Goal: Task Accomplishment & Management: Manage account settings

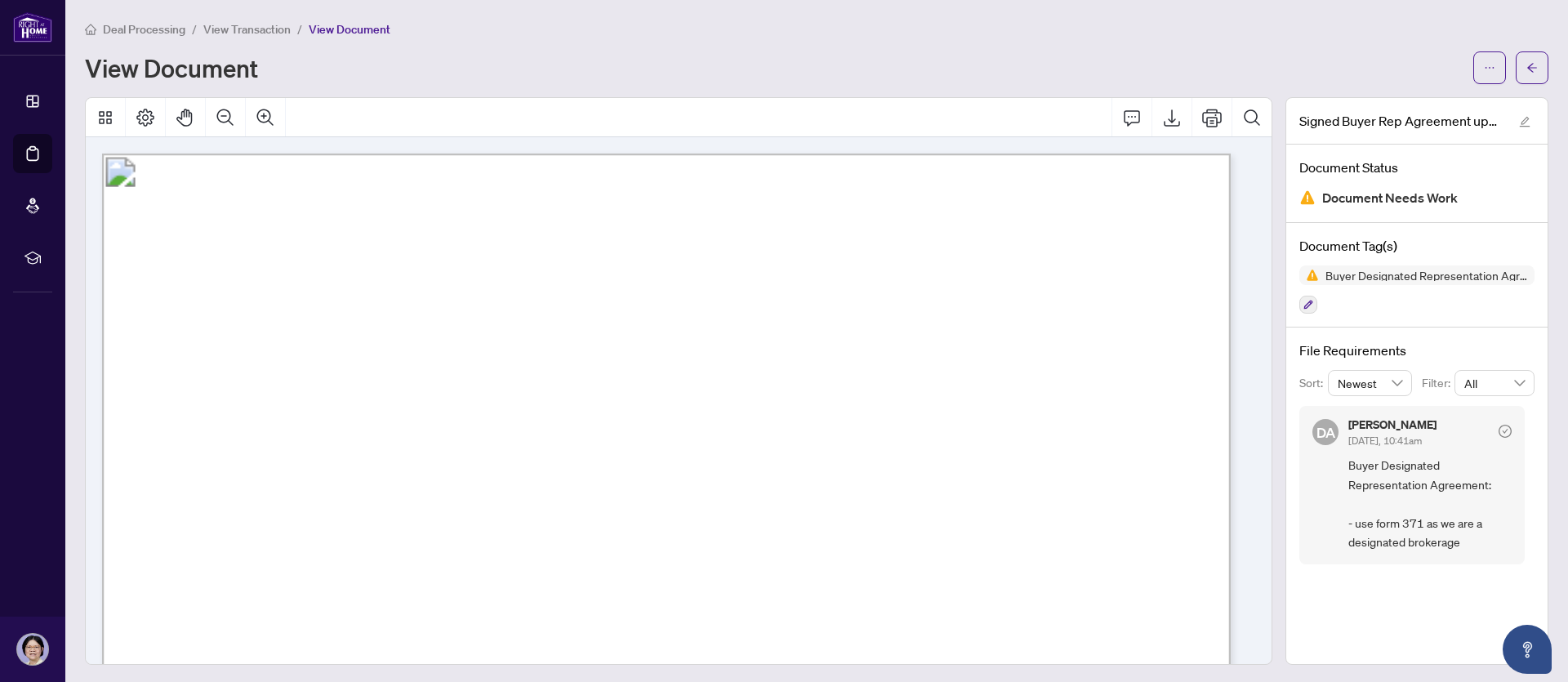
scroll to position [4741, 0]
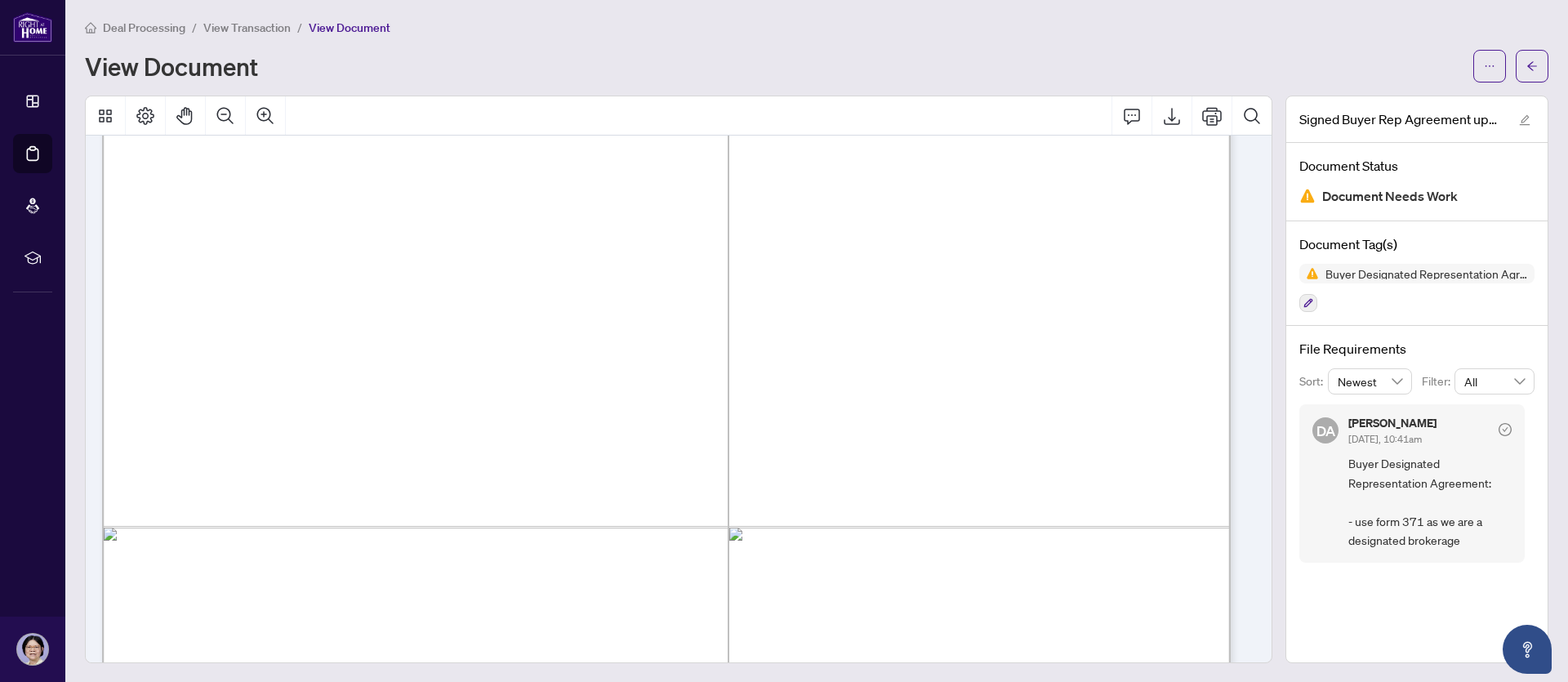
click at [1068, 58] on div "View Document" at bounding box center [774, 66] width 1379 height 26
click at [146, 29] on span "Deal Processing" at bounding box center [144, 30] width 82 height 15
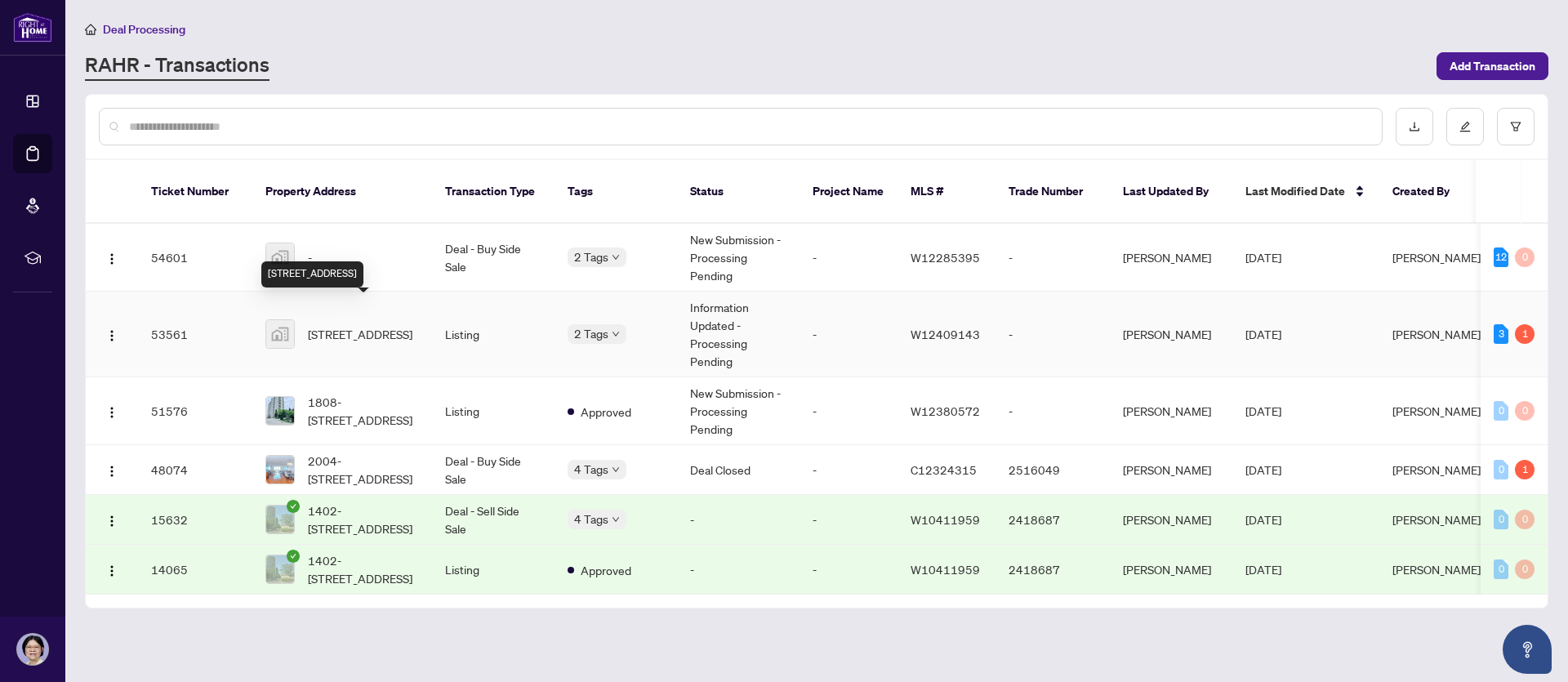
click at [387, 325] on span "[STREET_ADDRESS]" at bounding box center [360, 333] width 105 height 18
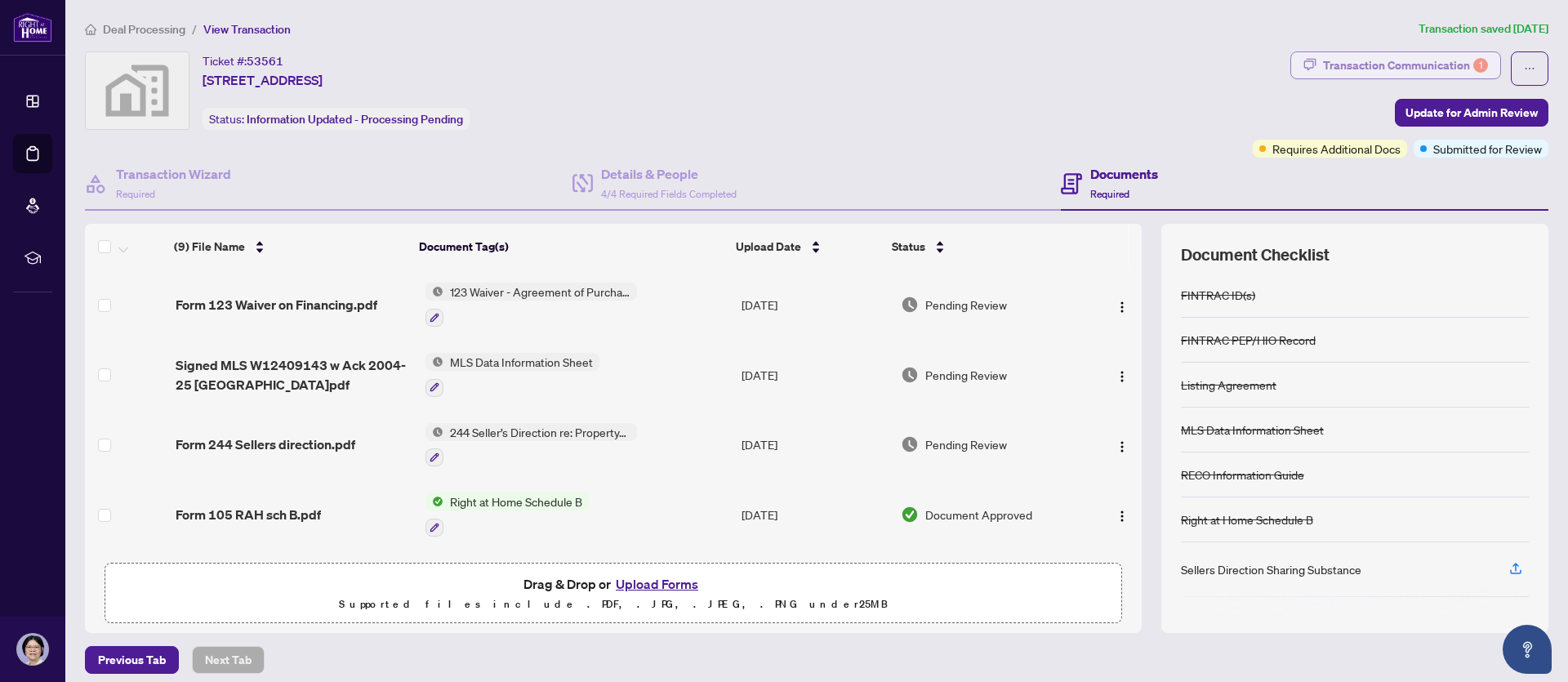
click at [1377, 64] on div "Transaction Communication 1" at bounding box center [1405, 65] width 165 height 26
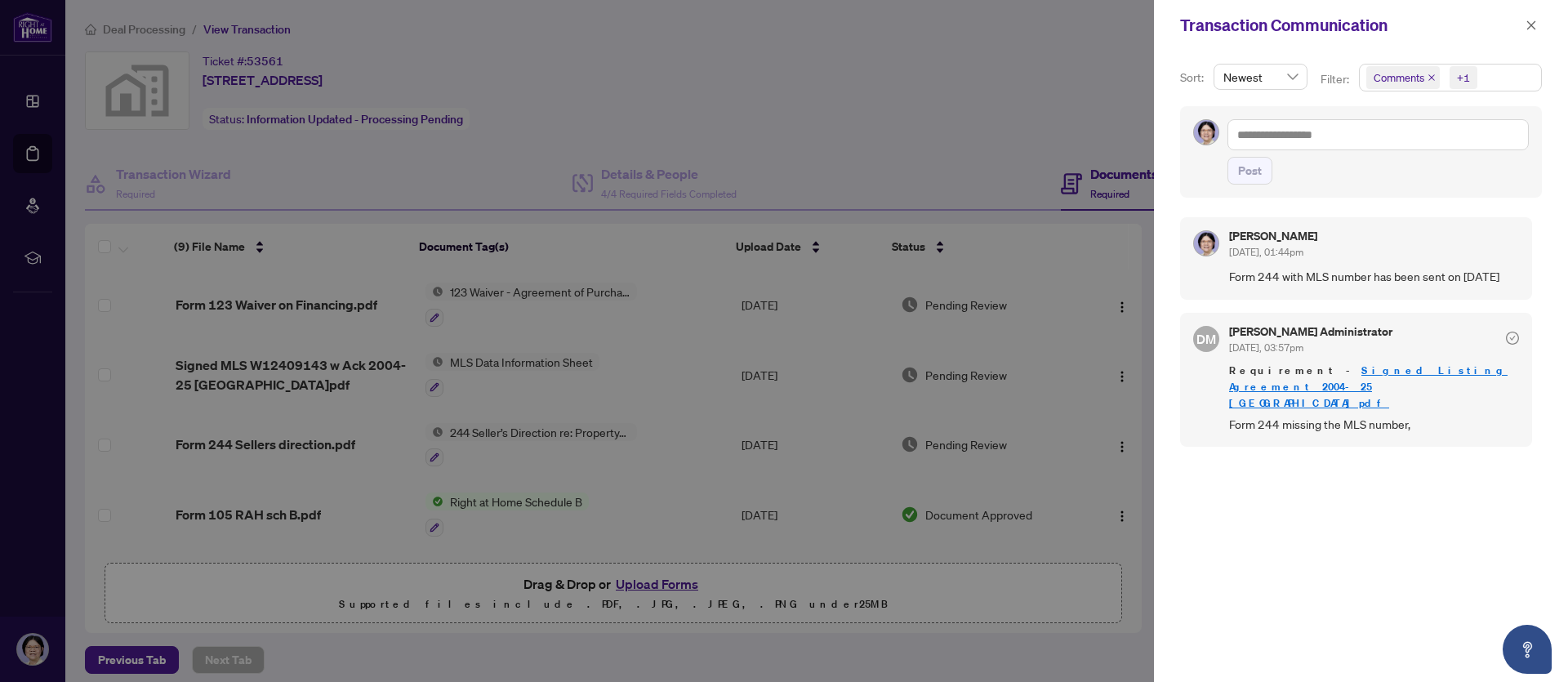
click at [1024, 47] on div at bounding box center [784, 341] width 1568 height 682
click at [1533, 23] on icon "close" at bounding box center [1531, 25] width 11 height 11
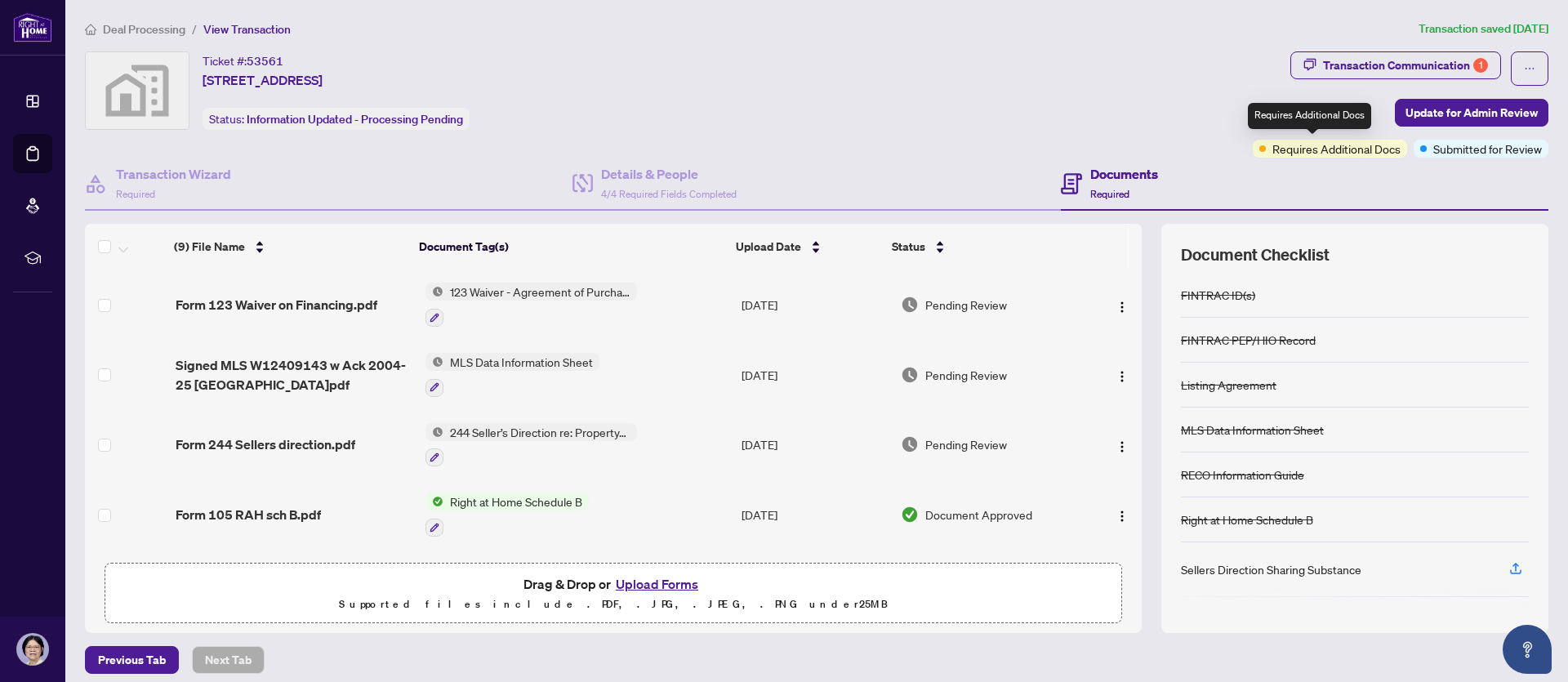
click at [1346, 151] on span "Requires Additional Docs" at bounding box center [1336, 148] width 128 height 18
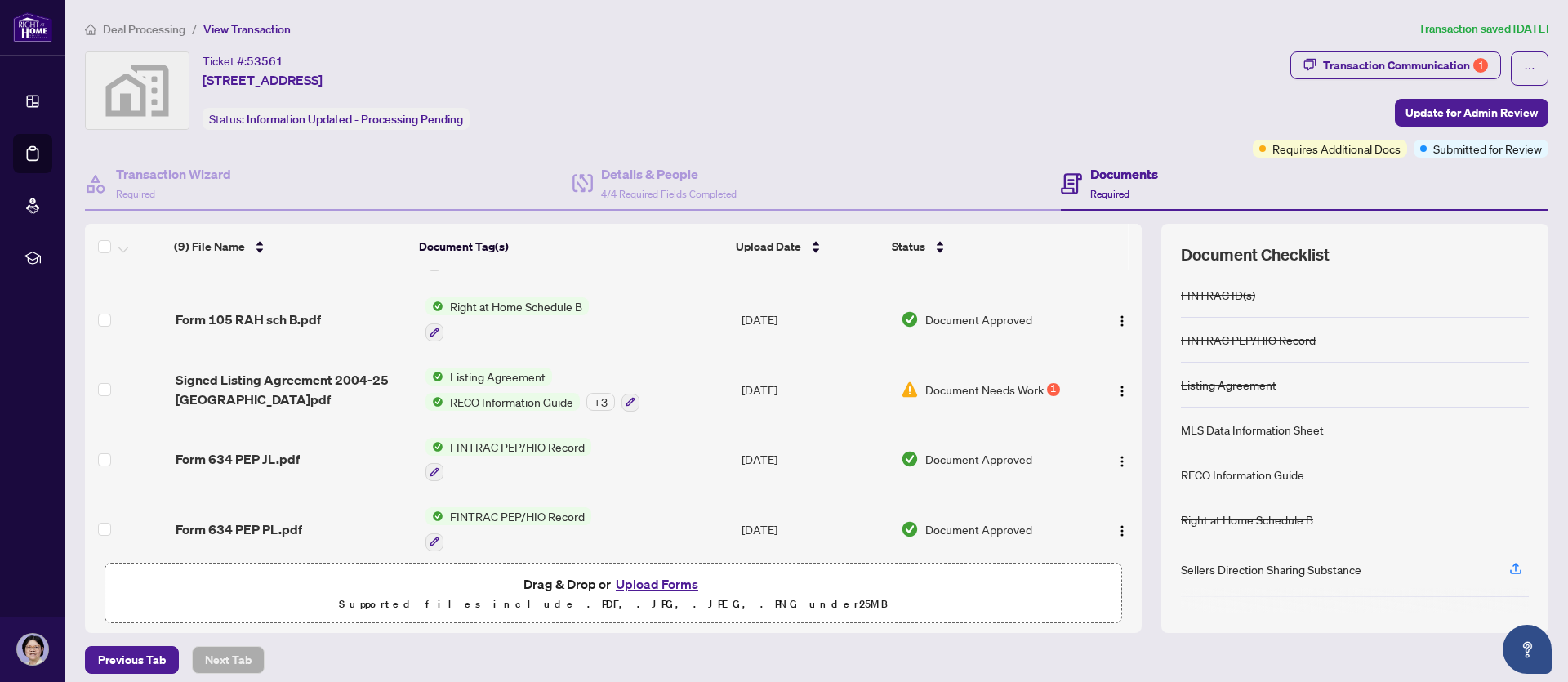
scroll to position [205, 0]
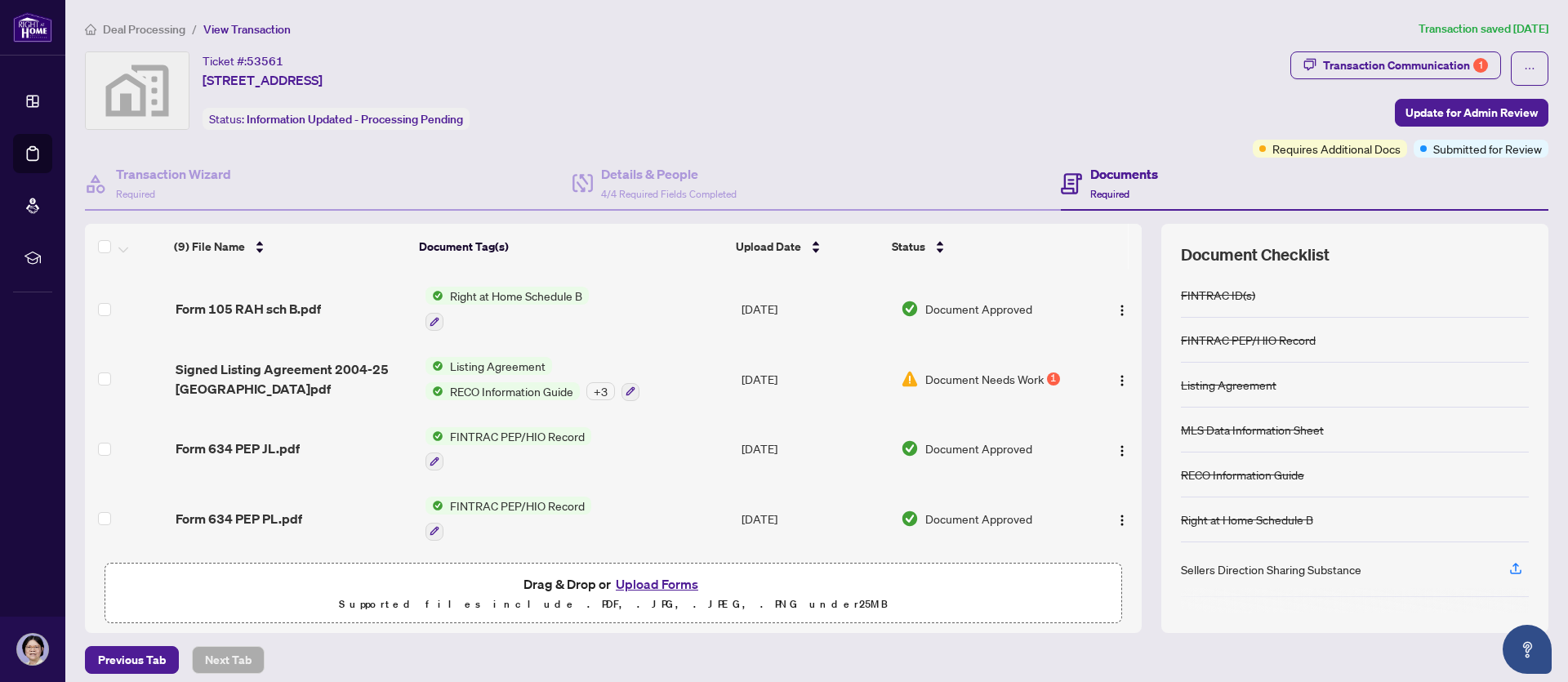
click at [996, 371] on span "Document Needs Work" at bounding box center [984, 378] width 119 height 18
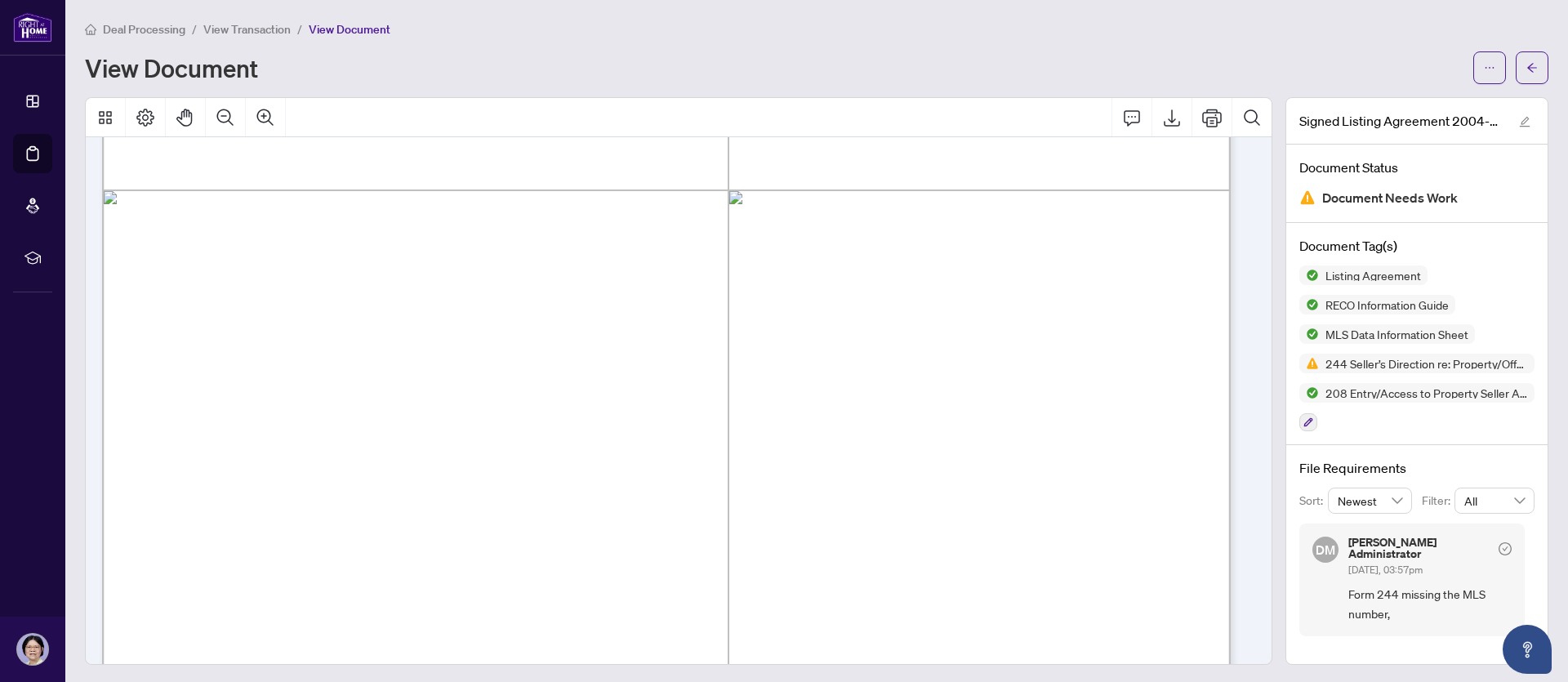
scroll to position [15550, 0]
click at [147, 26] on span "Deal Processing" at bounding box center [144, 30] width 82 height 15
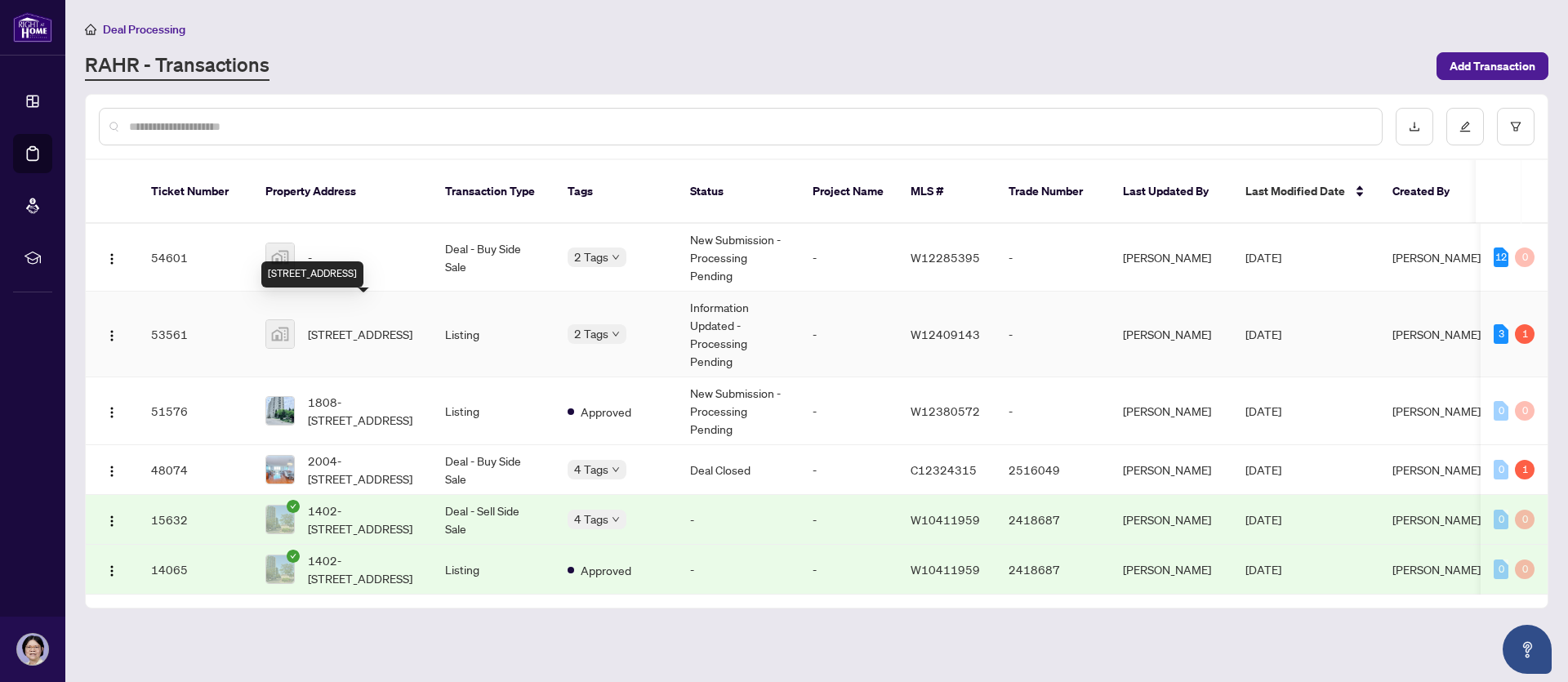
click at [366, 325] on span "[STREET_ADDRESS]" at bounding box center [360, 333] width 105 height 18
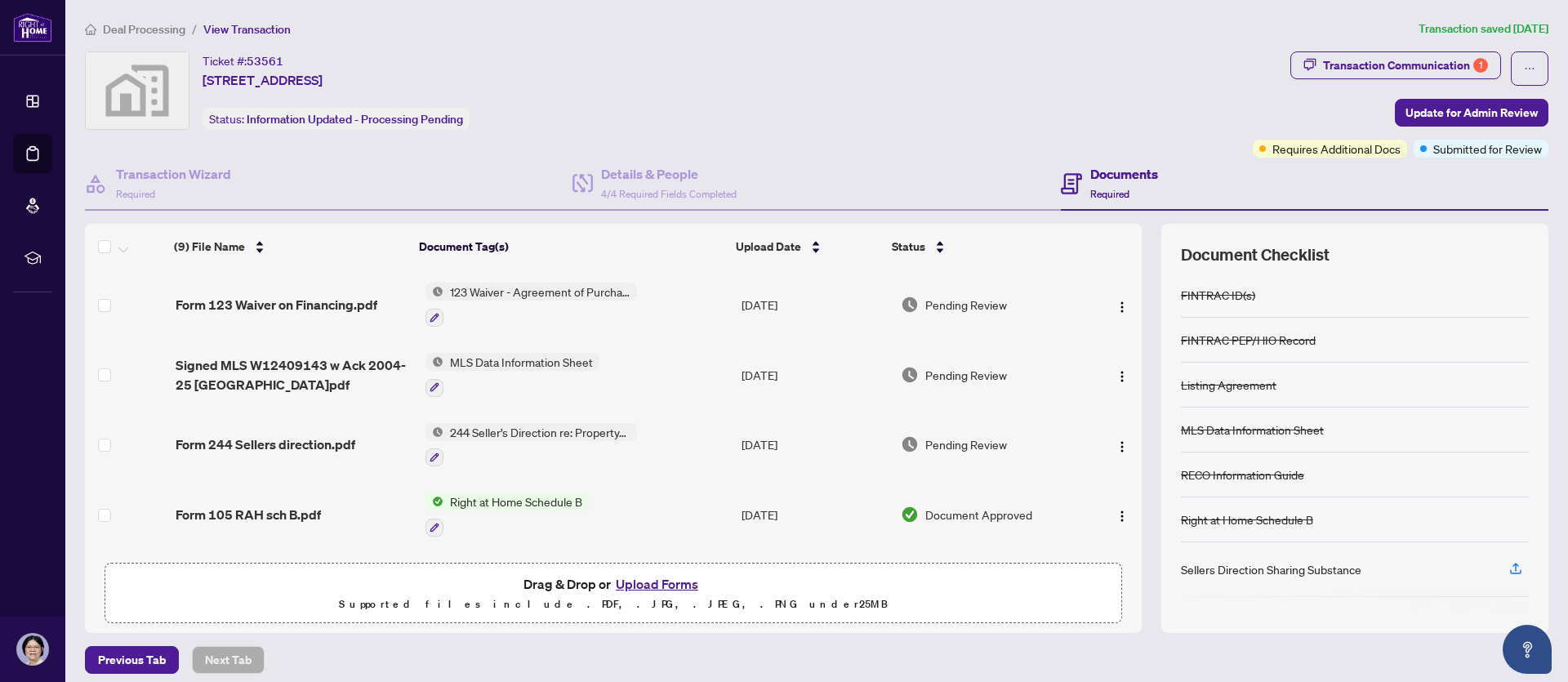
click at [515, 290] on span "123 Waiver - Agreement of Purchase and Sale" at bounding box center [539, 291] width 193 height 18
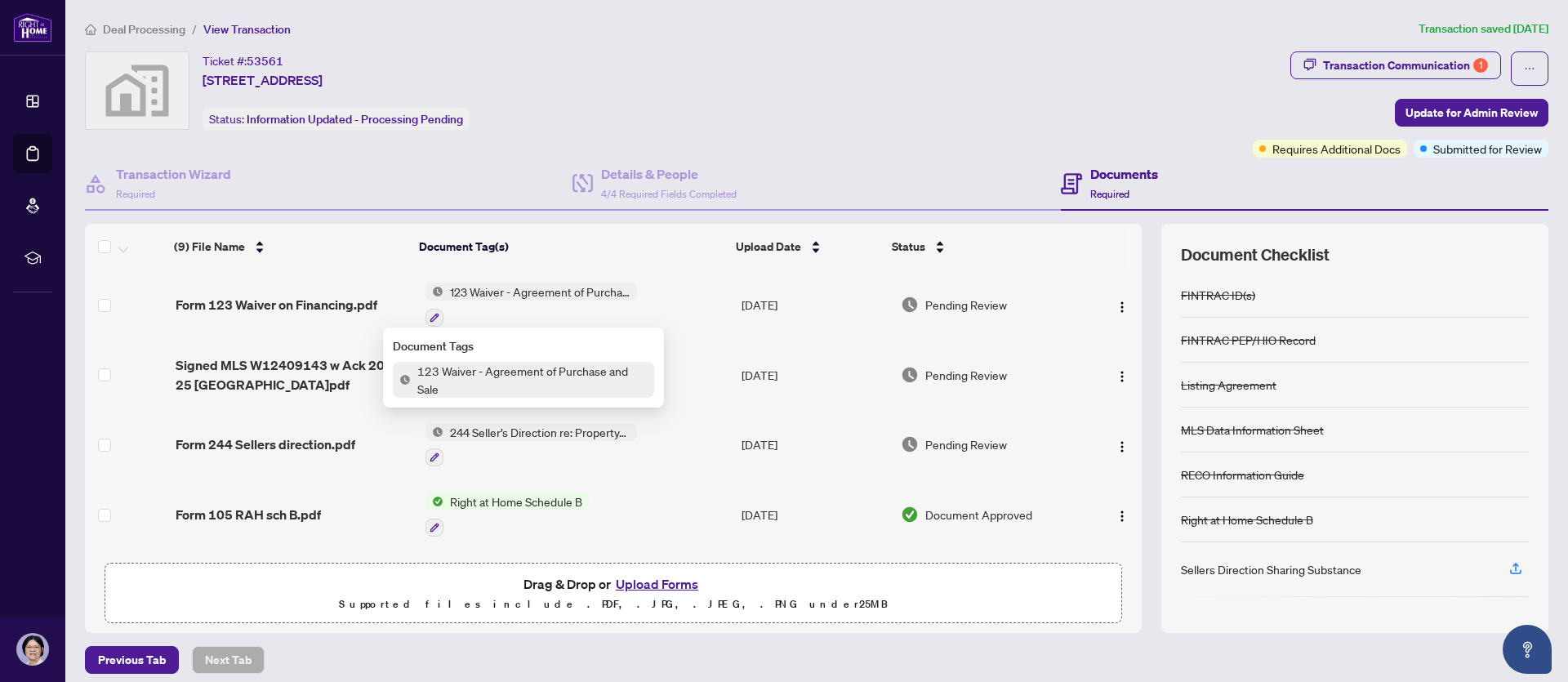
click at [509, 380] on span "123 Waiver - Agreement of Purchase and Sale" at bounding box center [532, 380] width 244 height 35
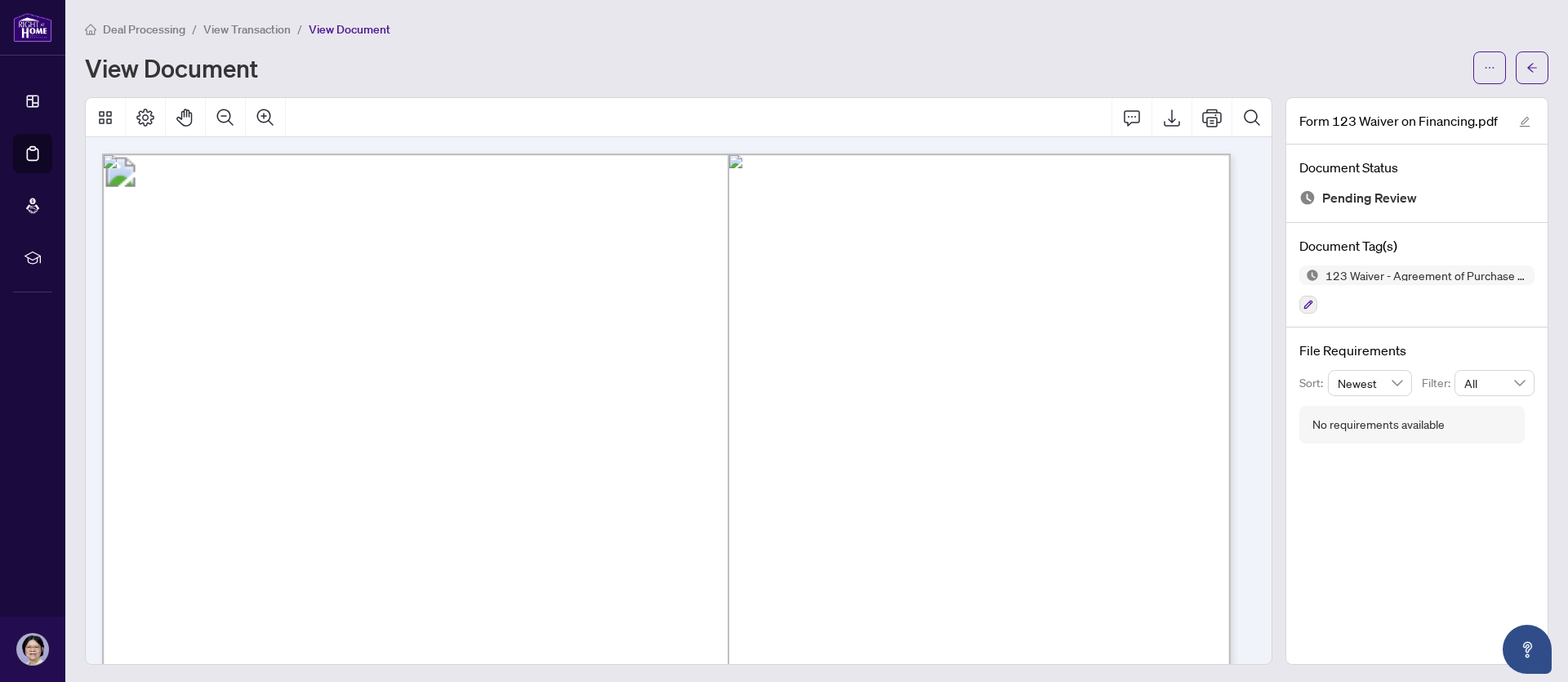
click at [166, 29] on span "Deal Processing" at bounding box center [144, 30] width 82 height 15
